Goal: Find contact information: Find contact information

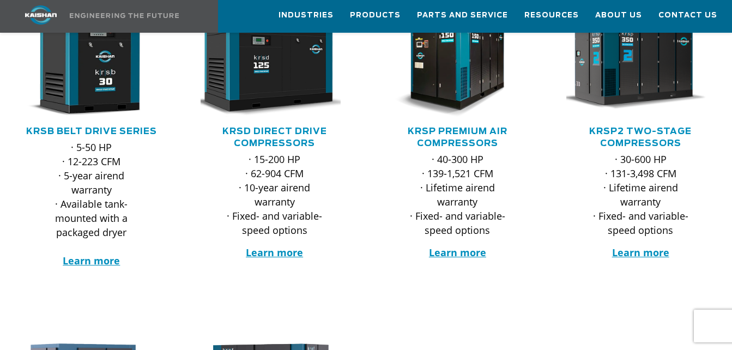
scroll to position [218, 0]
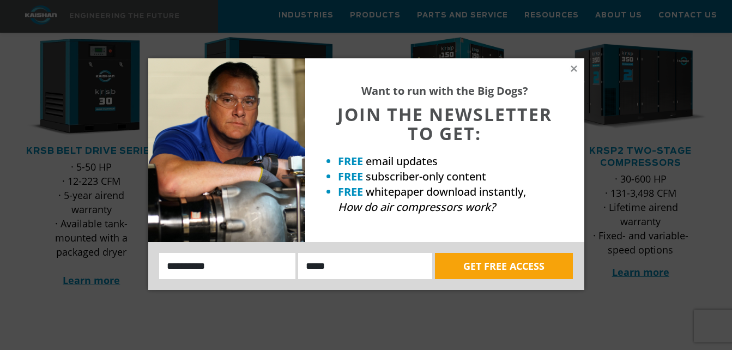
click at [577, 73] on div "Want to run with the Big Dogs? JOIN THE NEWSLETTER TO GET: FREE email updates F…" at bounding box center [444, 150] width 279 height 184
click at [569, 68] on icon at bounding box center [574, 69] width 10 height 10
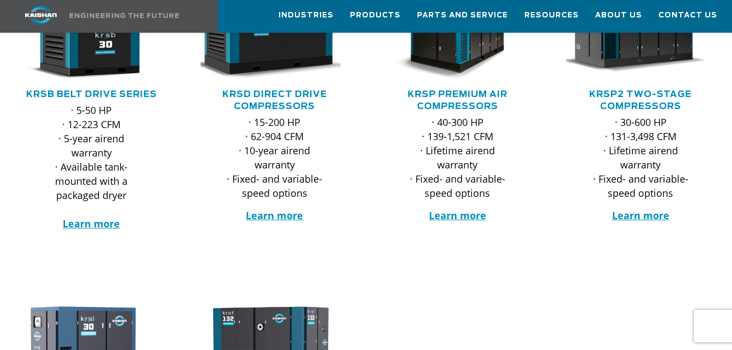
scroll to position [273, 0]
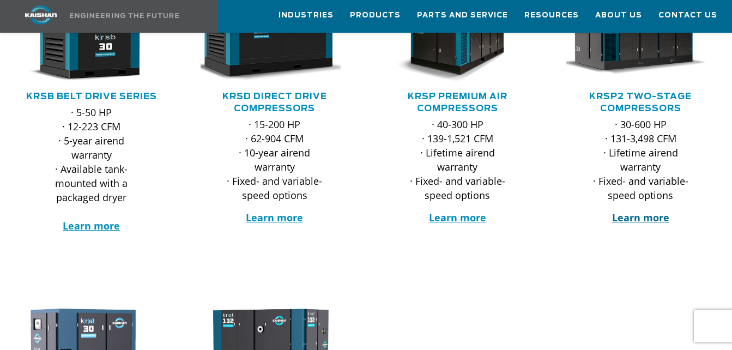
click at [638, 211] on strong "Learn more" at bounding box center [640, 217] width 57 height 13
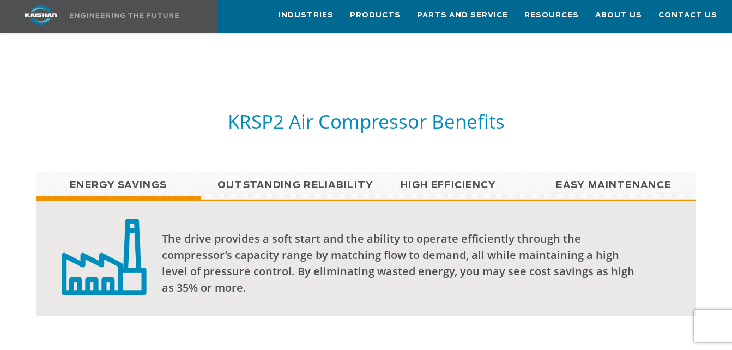
scroll to position [818, 0]
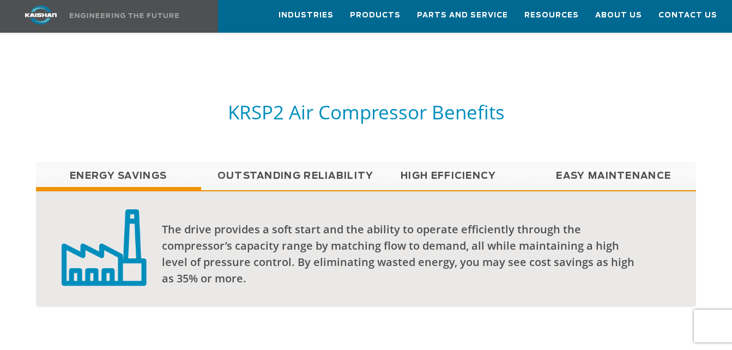
click at [311, 163] on link "Outstanding Reliability" at bounding box center [283, 175] width 165 height 27
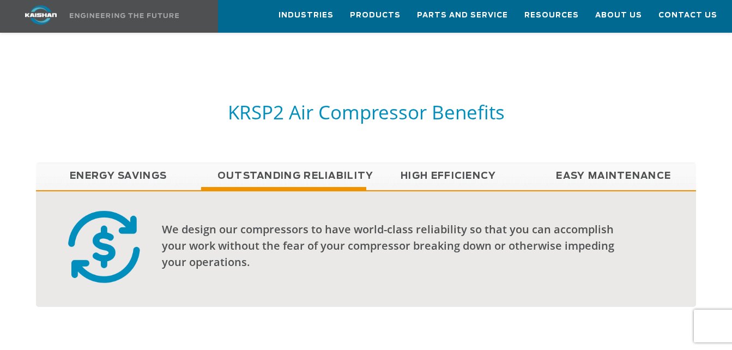
click at [418, 162] on link "High Efficiency" at bounding box center [448, 175] width 165 height 27
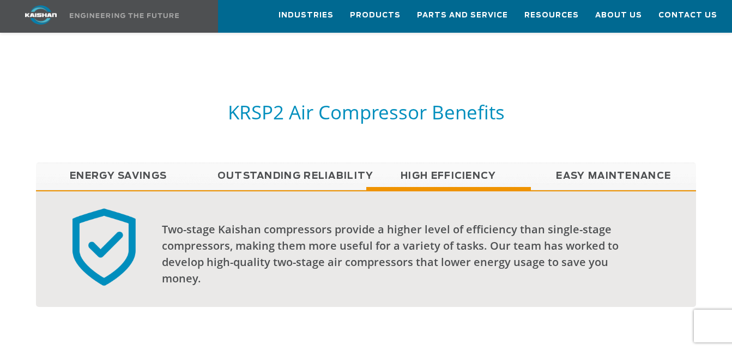
click at [418, 162] on link "High Efficiency" at bounding box center [448, 175] width 165 height 27
click at [591, 162] on link "Easy Maintenance" at bounding box center [613, 175] width 165 height 27
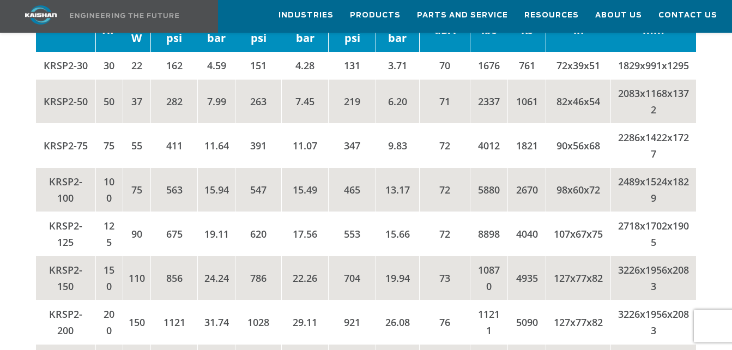
scroll to position [2289, 0]
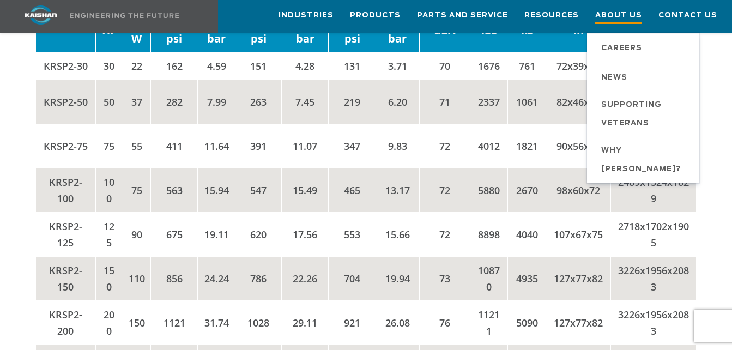
click at [631, 17] on span "About Us" at bounding box center [618, 16] width 47 height 15
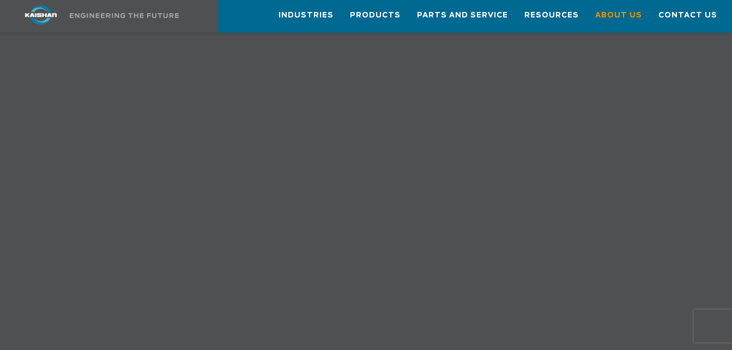
scroll to position [927, 0]
click at [697, 20] on span "Contact Us" at bounding box center [687, 16] width 59 height 15
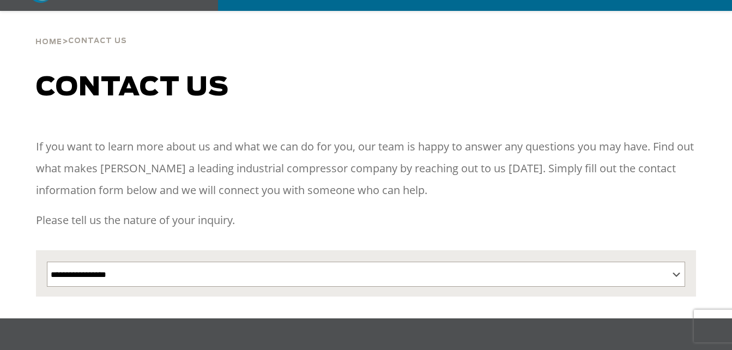
scroll to position [109, 0]
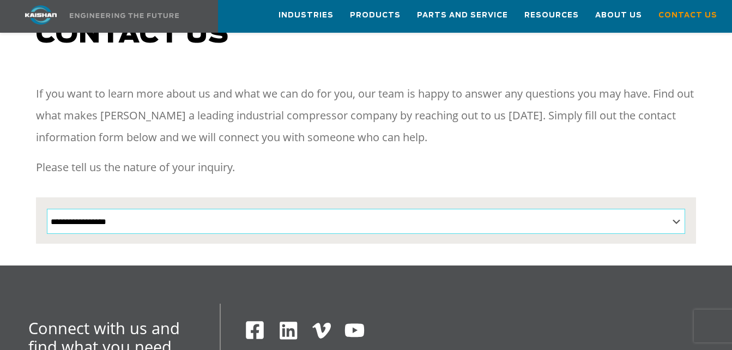
click at [213, 209] on select "**********" at bounding box center [366, 221] width 639 height 25
click at [107, 209] on select "**********" at bounding box center [366, 221] width 639 height 25
click at [144, 209] on select "**********" at bounding box center [366, 221] width 639 height 25
select select "**********"
click at [47, 209] on select "**********" at bounding box center [366, 221] width 639 height 25
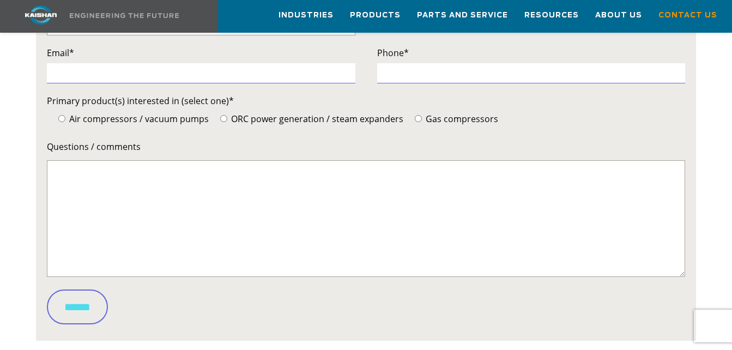
scroll to position [377, 0]
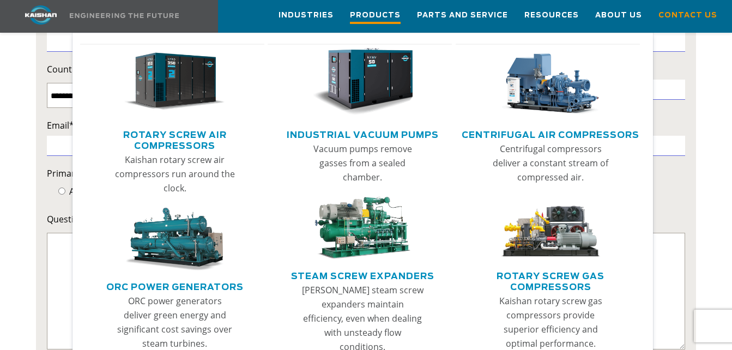
click at [391, 13] on span "Products" at bounding box center [375, 16] width 51 height 15
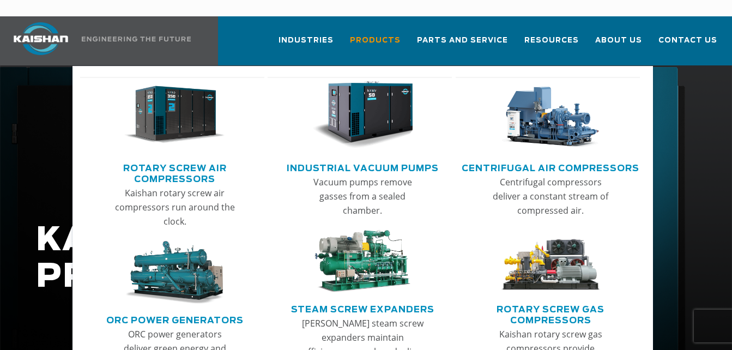
click at [183, 94] on img "Main menu" at bounding box center [174, 115] width 101 height 68
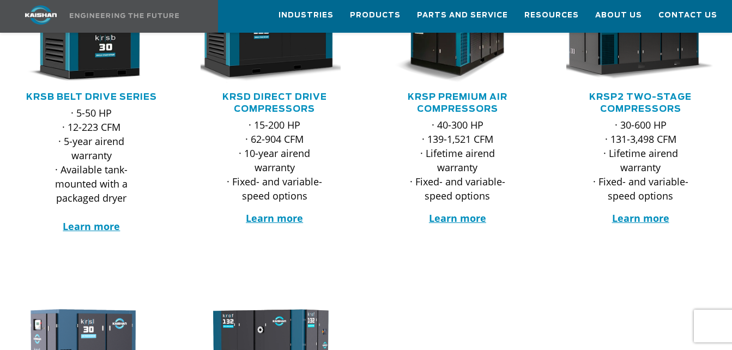
scroll to position [273, 0]
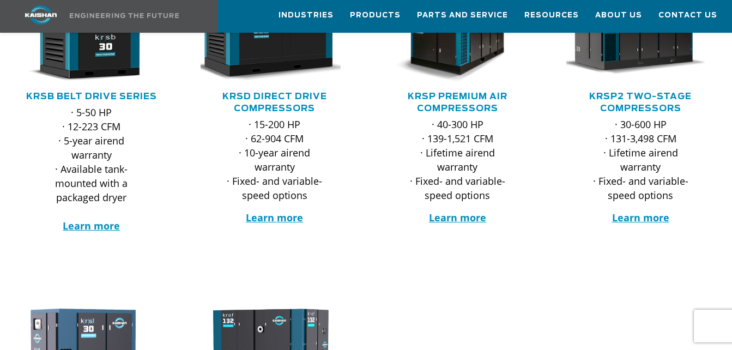
click at [548, 235] on div at bounding box center [457, 97] width 183 height 316
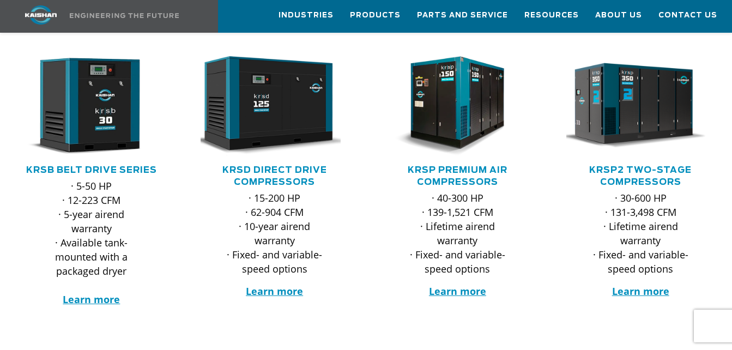
scroll to position [218, 0]
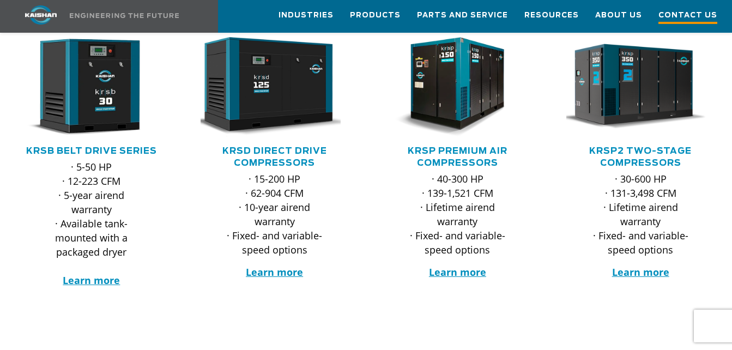
click at [673, 14] on span "Contact Us" at bounding box center [687, 16] width 59 height 15
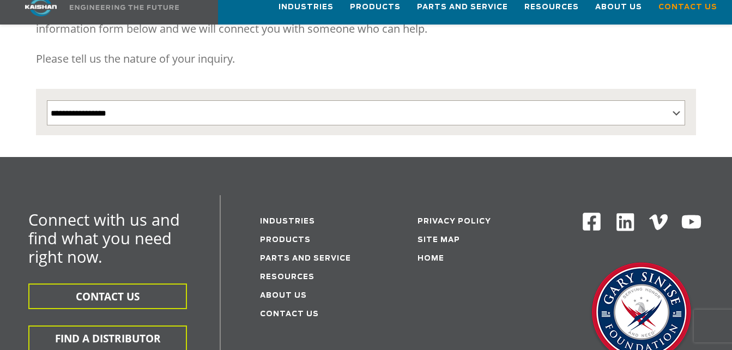
scroll to position [218, 0]
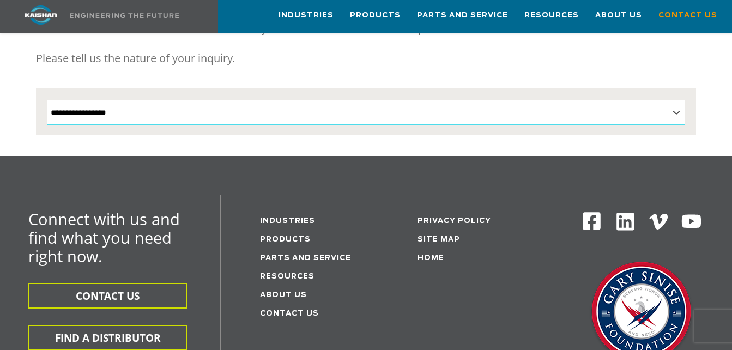
click at [140, 100] on select "**********" at bounding box center [366, 112] width 639 height 25
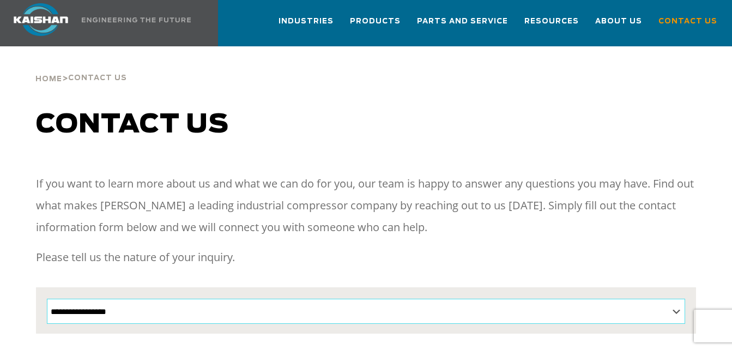
scroll to position [0, 0]
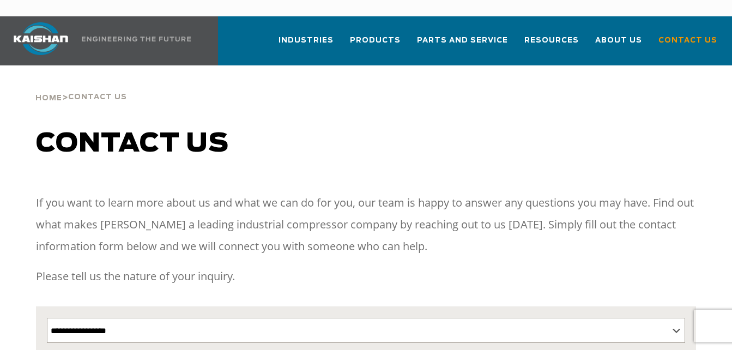
click at [598, 129] on h1 "Contact us" at bounding box center [366, 144] width 661 height 31
